Goal: Check status: Check status

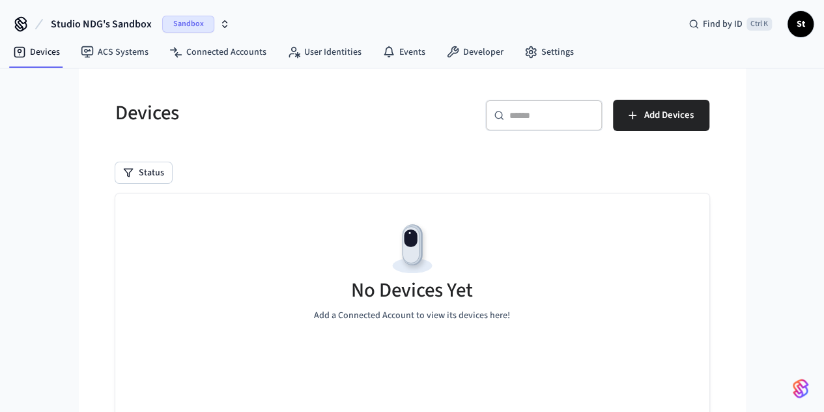
click at [178, 20] on span "Sandbox" at bounding box center [188, 24] width 52 height 17
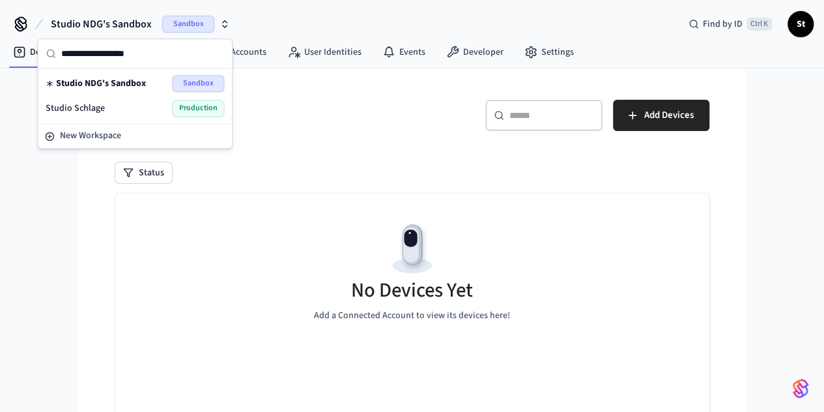
click at [143, 102] on div "Studio Schlage Production" at bounding box center [135, 108] width 178 height 17
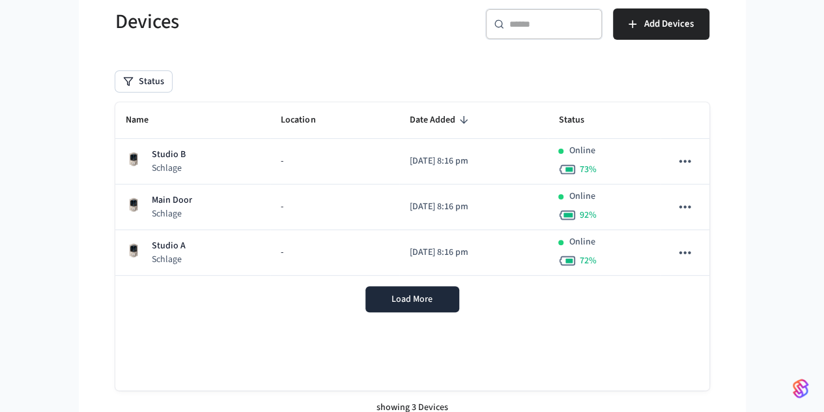
scroll to position [104, 0]
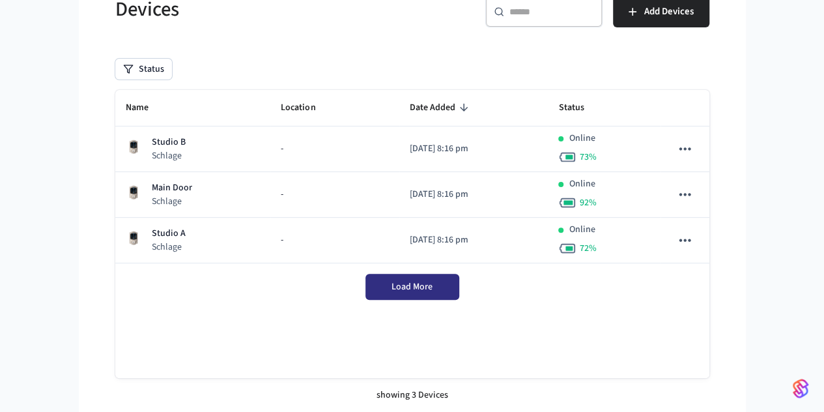
click at [425, 277] on button "Load More" at bounding box center [412, 286] width 94 height 26
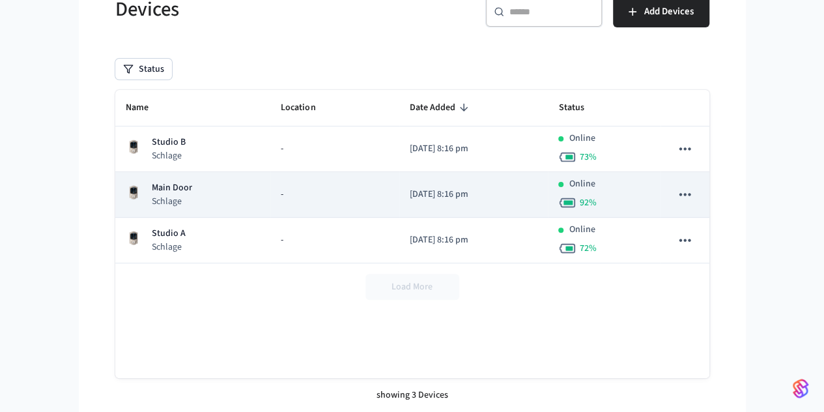
click at [173, 174] on td "Main Door Schlage" at bounding box center [193, 195] width 156 height 46
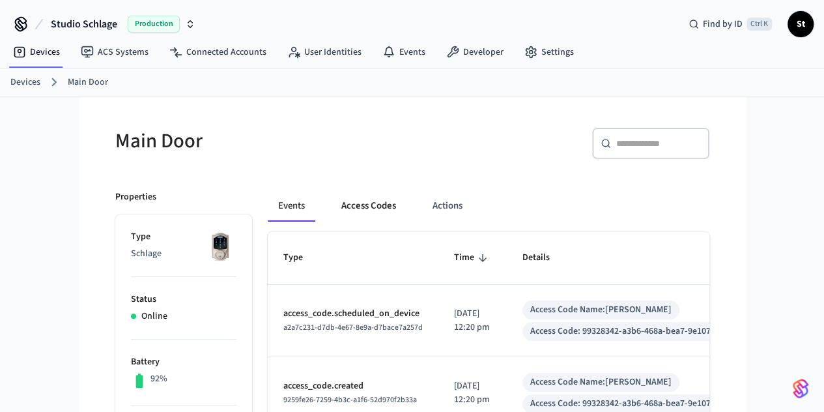
click at [331, 200] on button "Access Codes" at bounding box center [369, 205] width 76 height 31
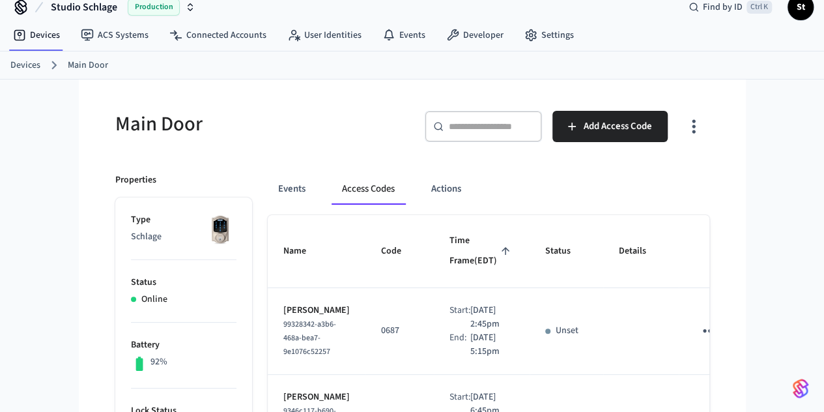
scroll to position [15, 0]
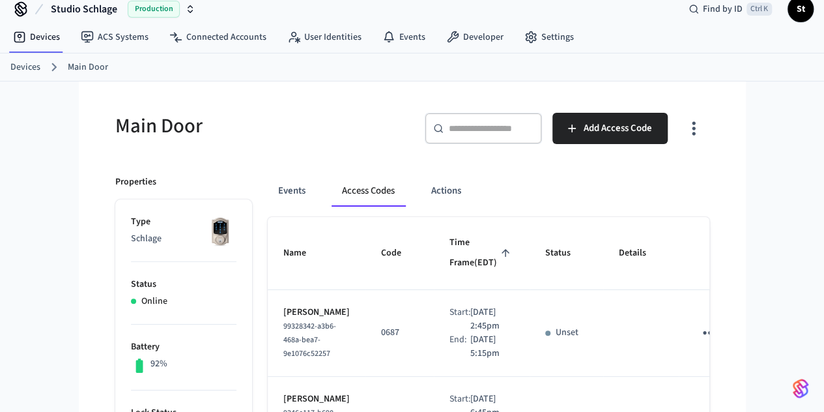
click at [12, 66] on link "Devices" at bounding box center [25, 68] width 30 height 14
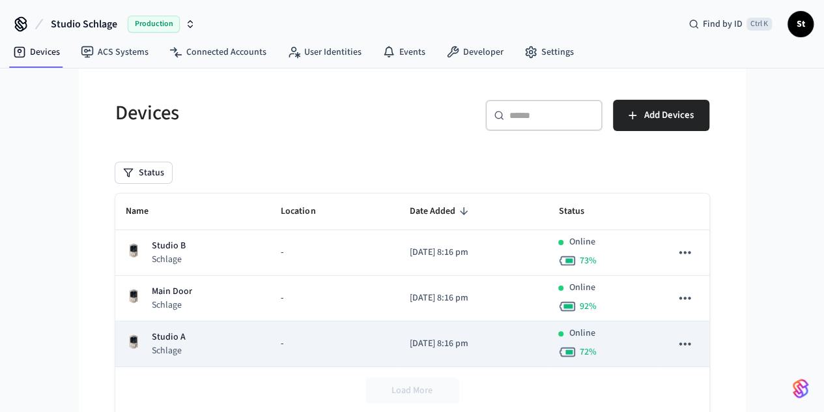
click at [130, 339] on div "Studio A Schlage" at bounding box center [193, 343] width 135 height 27
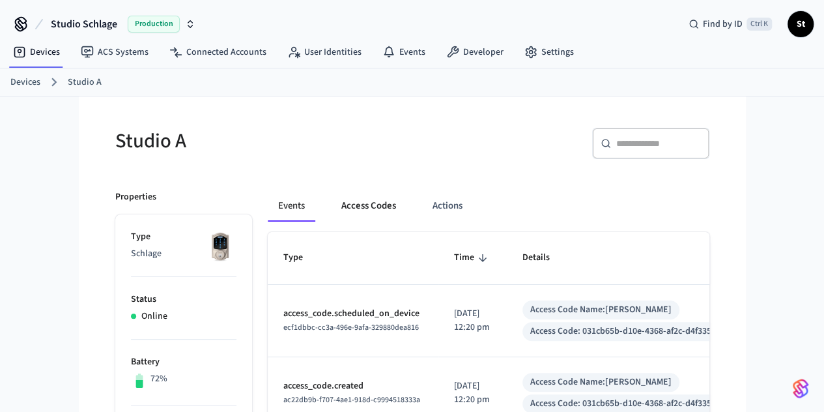
click at [331, 216] on button "Access Codes" at bounding box center [369, 205] width 76 height 31
